Goal: Task Accomplishment & Management: Use online tool/utility

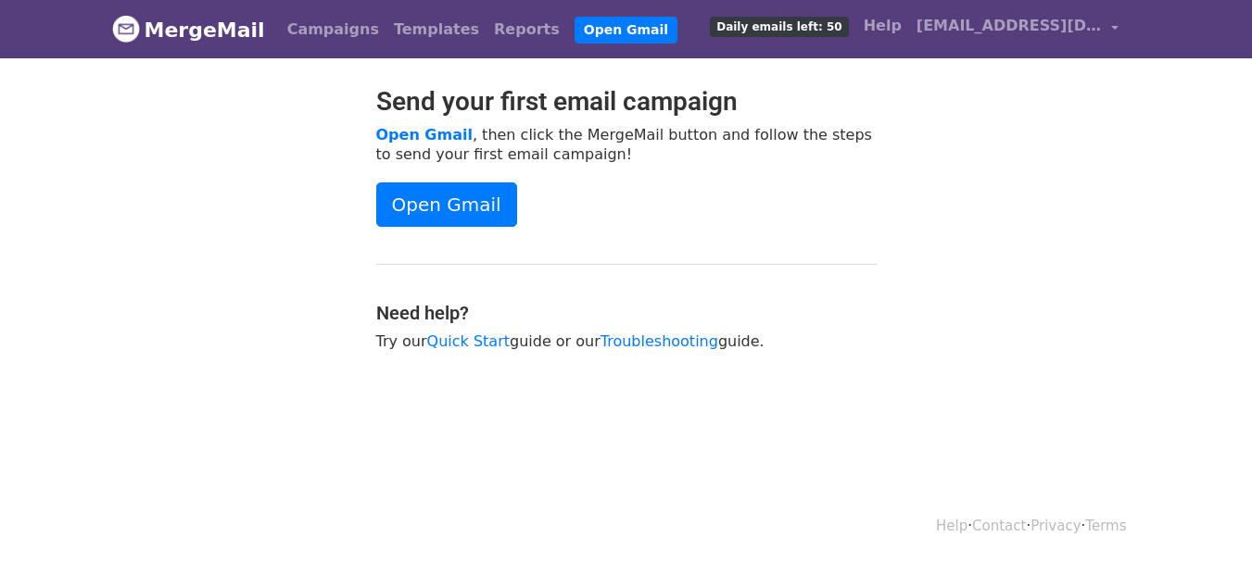
drag, startPoint x: 191, startPoint y: 366, endPoint x: 195, endPoint y: 357, distance: 10.4
click at [191, 366] on div at bounding box center [230, 227] width 264 height 283
click at [416, 217] on link "Open Gmail" at bounding box center [446, 204] width 141 height 44
click at [574, 33] on link "Open Gmail" at bounding box center [625, 30] width 103 height 27
